Goal: Task Accomplishment & Management: Use online tool/utility

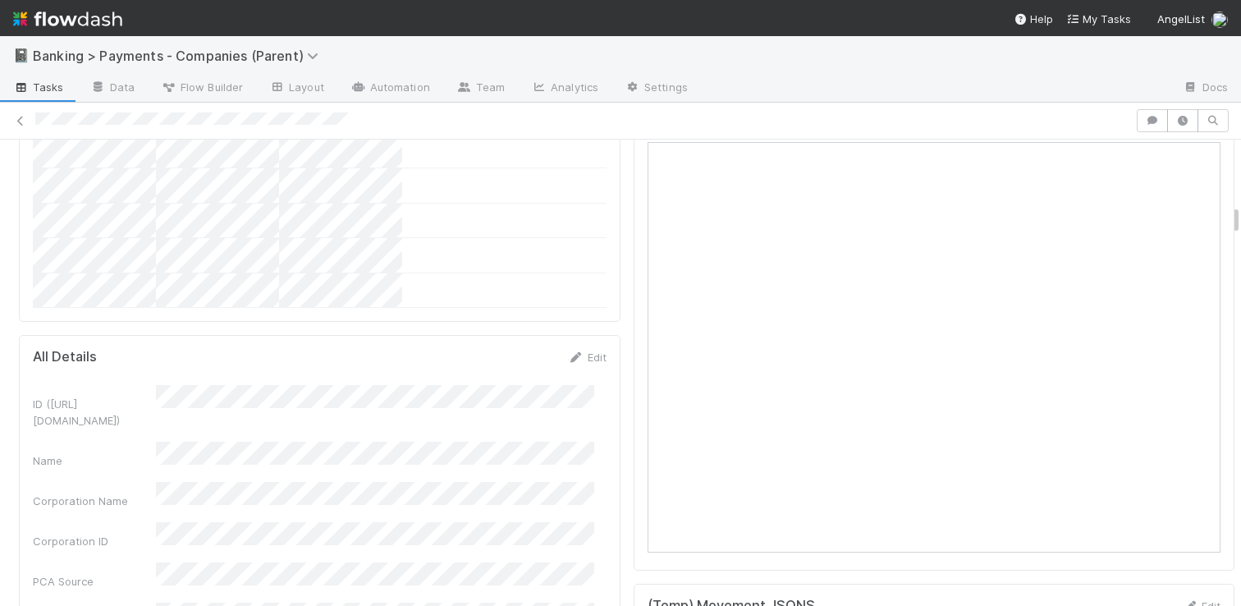
scroll to position [1395, 0]
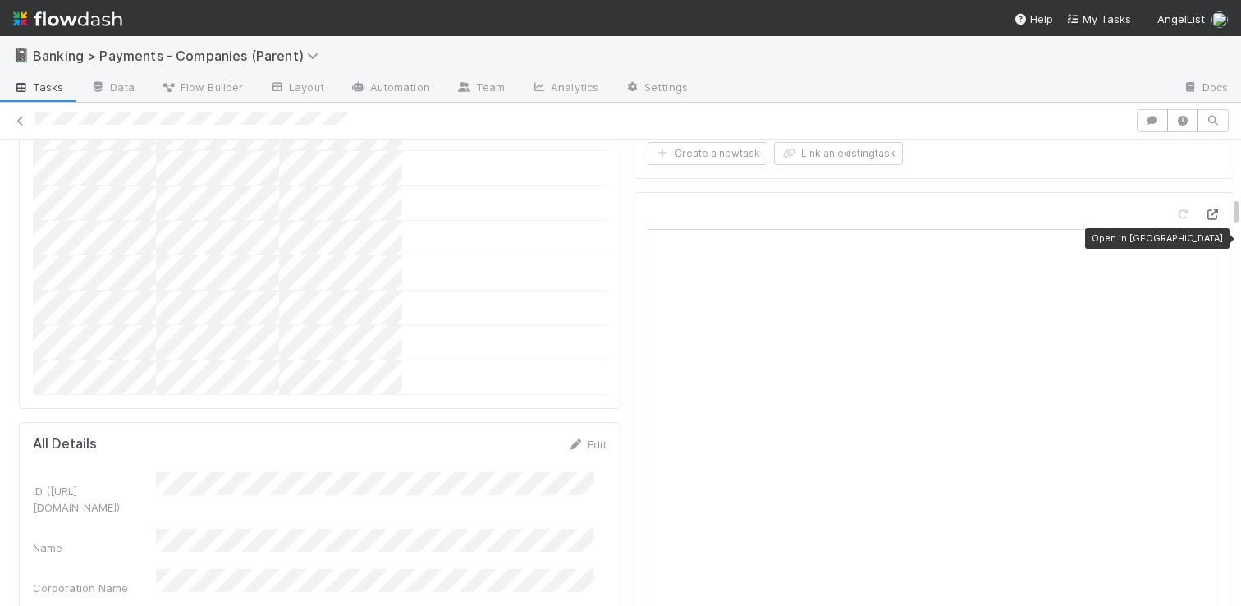
click at [1204, 220] on icon at bounding box center [1212, 214] width 16 height 11
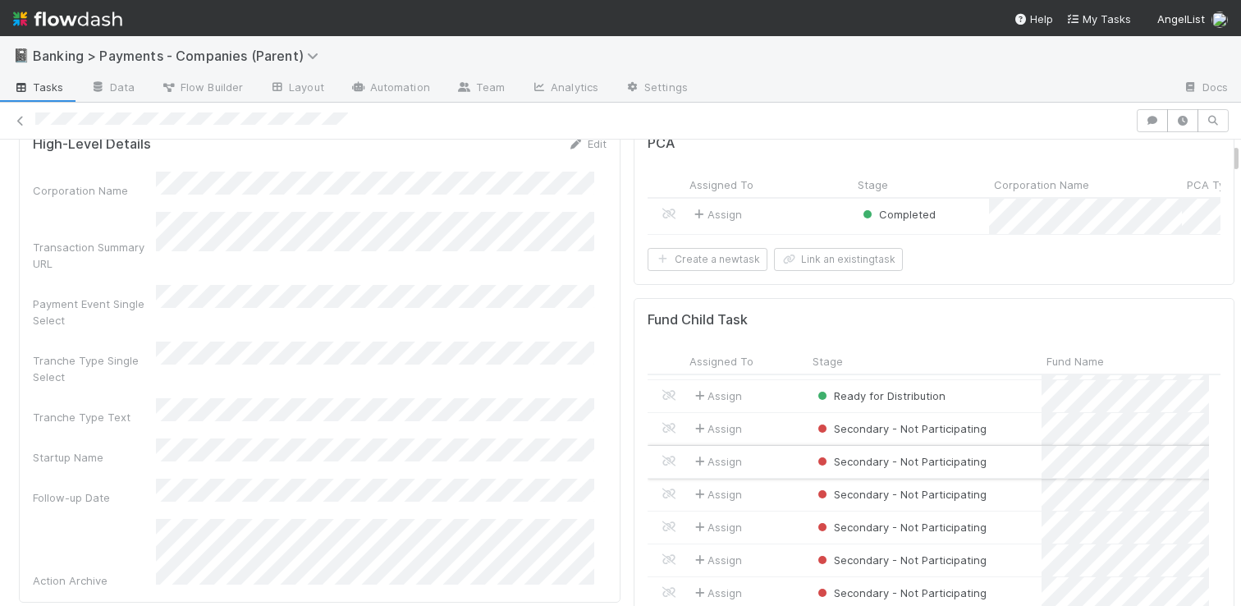
scroll to position [0, 0]
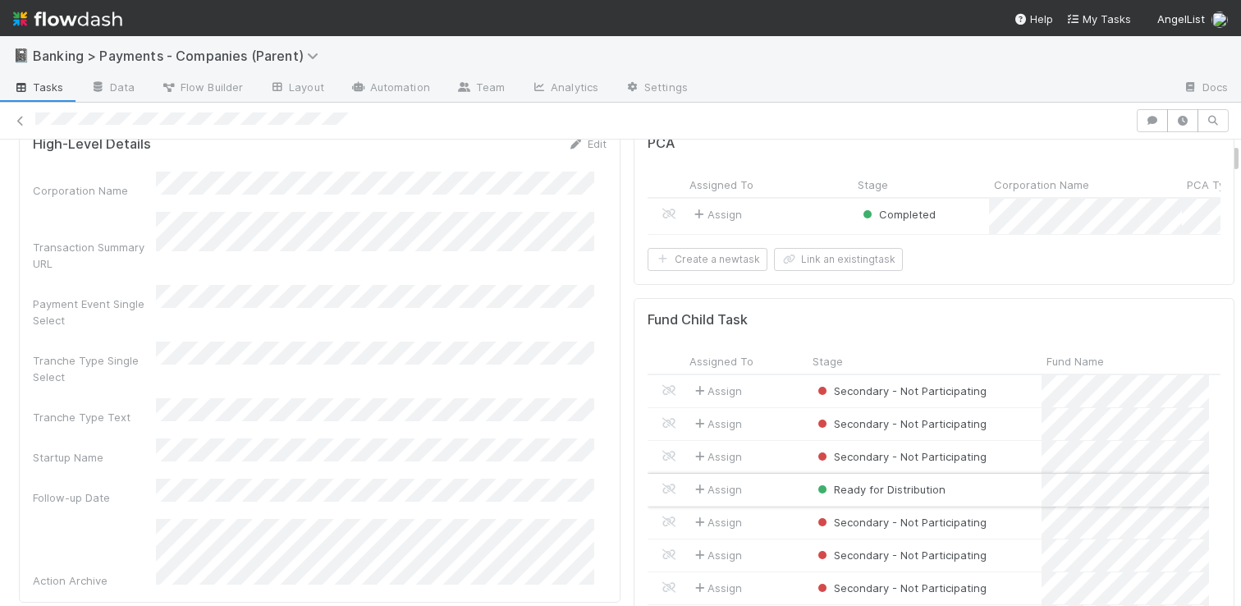
click at [765, 498] on div "Assign" at bounding box center [745, 489] width 123 height 32
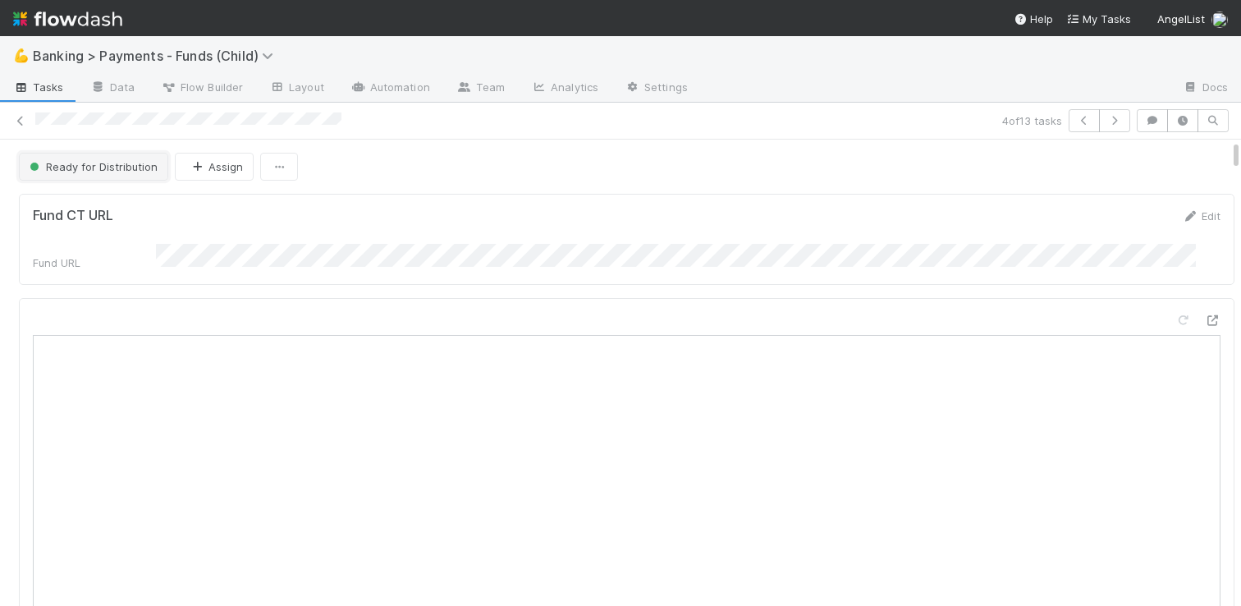
click at [104, 167] on span "Ready for Distribution" at bounding box center [91, 166] width 131 height 13
click at [423, 164] on div at bounding box center [620, 303] width 1241 height 606
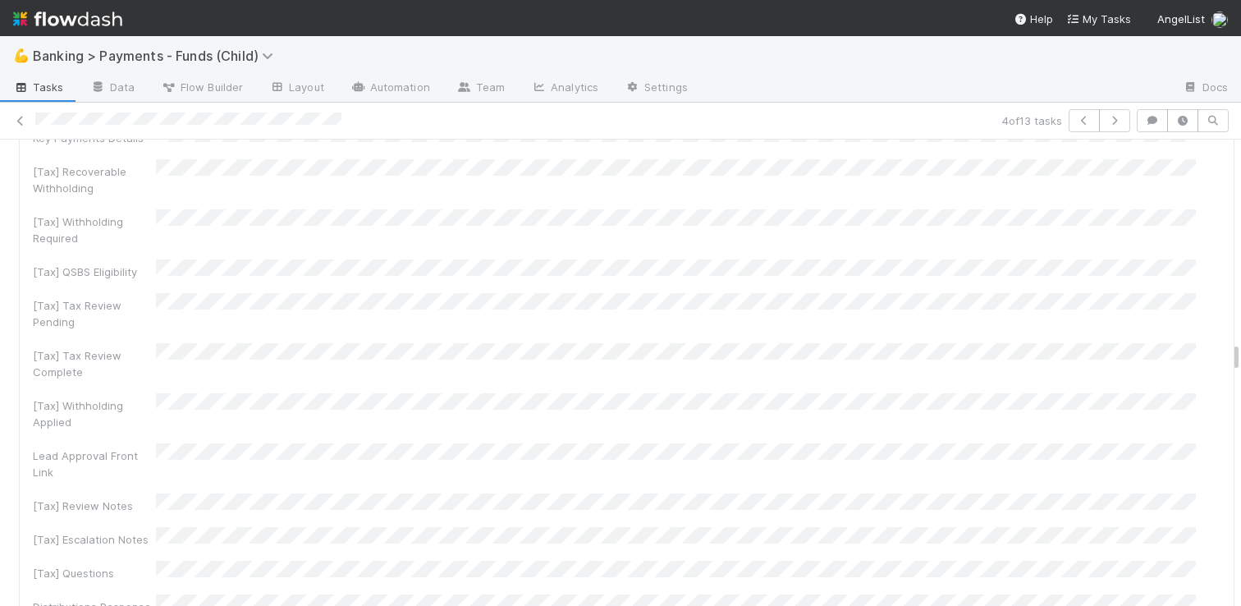
scroll to position [4545, 0]
